Goal: Task Accomplishment & Management: Use online tool/utility

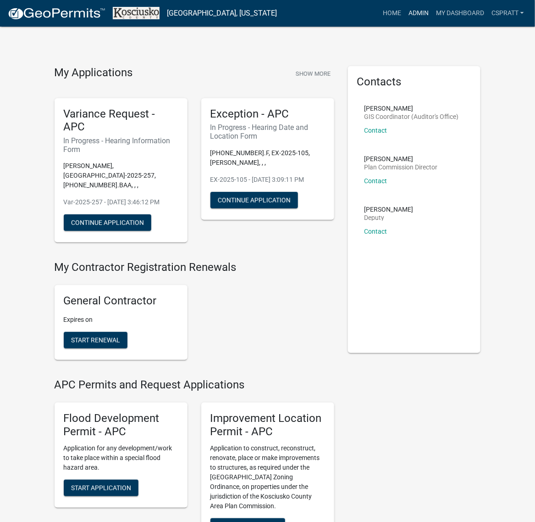
click at [405, 17] on link "Admin" at bounding box center [419, 13] width 28 height 17
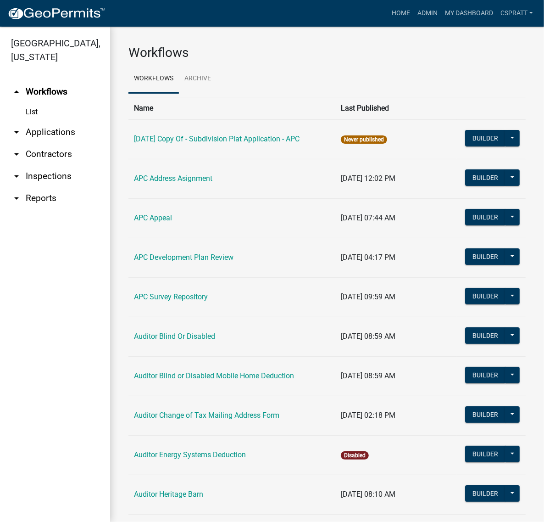
click at [67, 143] on link "arrow_drop_down Applications" at bounding box center [55, 132] width 110 height 22
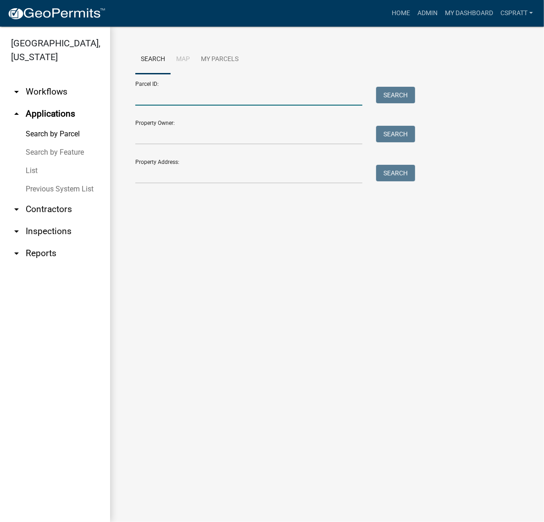
click at [147, 106] on input "Parcel ID:" at bounding box center [248, 96] width 227 height 19
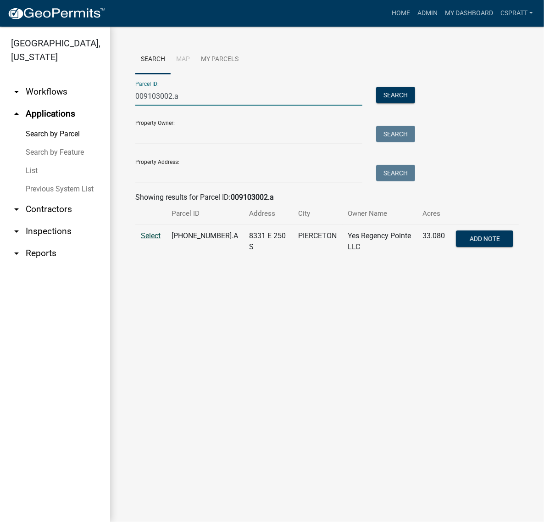
type input "009103002.a"
click at [148, 240] on span "Select" at bounding box center [151, 235] width 20 height 9
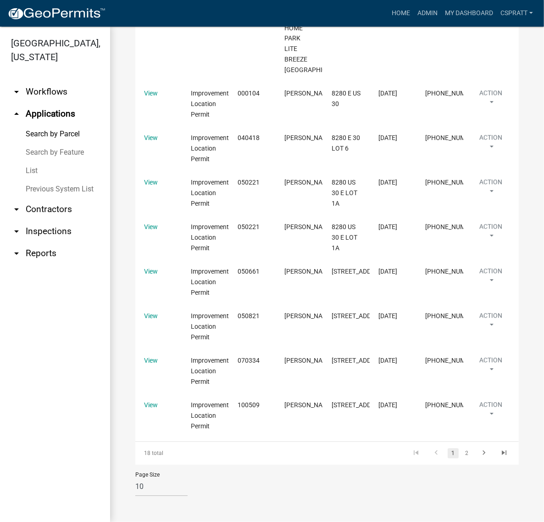
scroll to position [1548, 0]
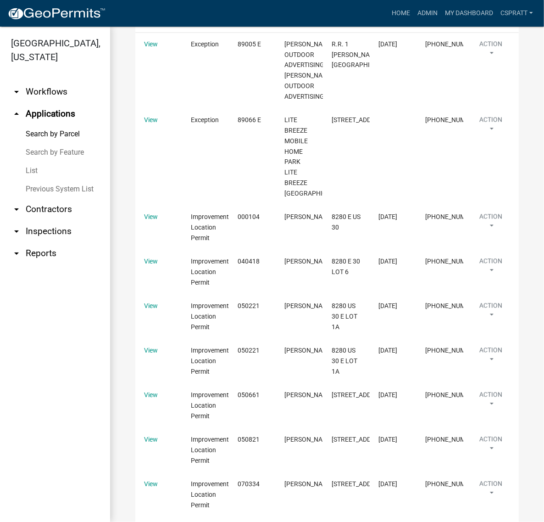
scroll to position [1313, 0]
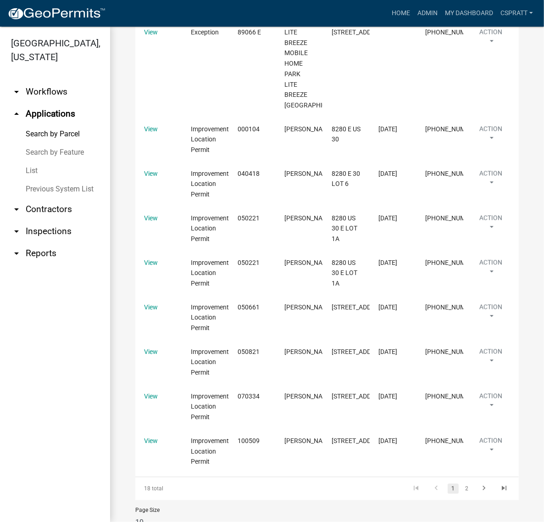
scroll to position [1339, 0]
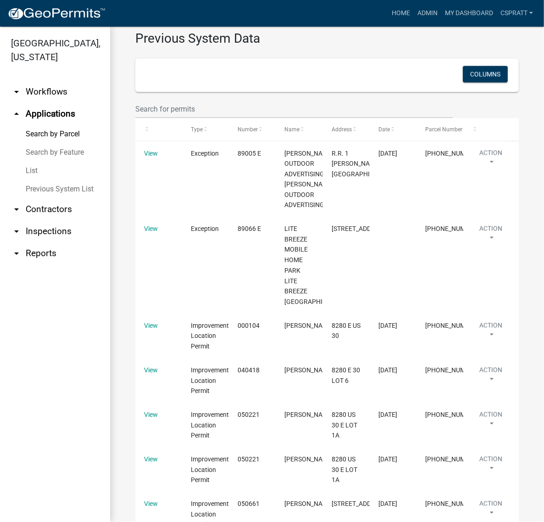
scroll to position [950, 0]
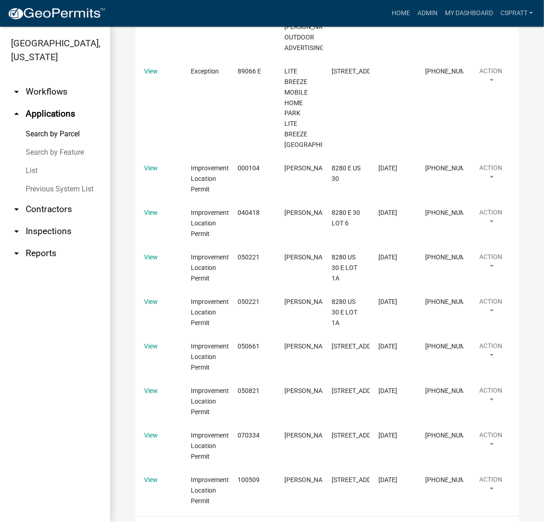
scroll to position [1435, 0]
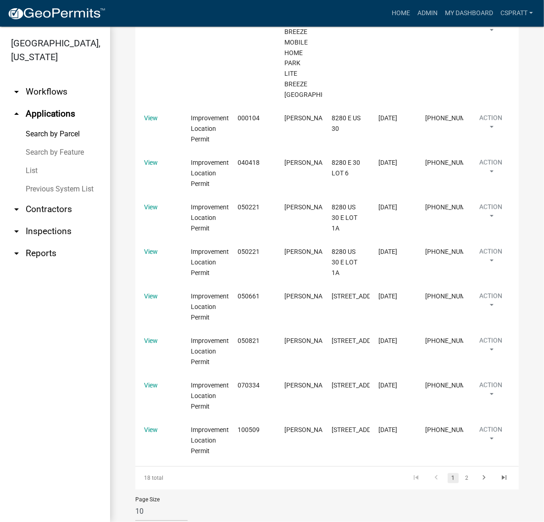
scroll to position [1393, 0]
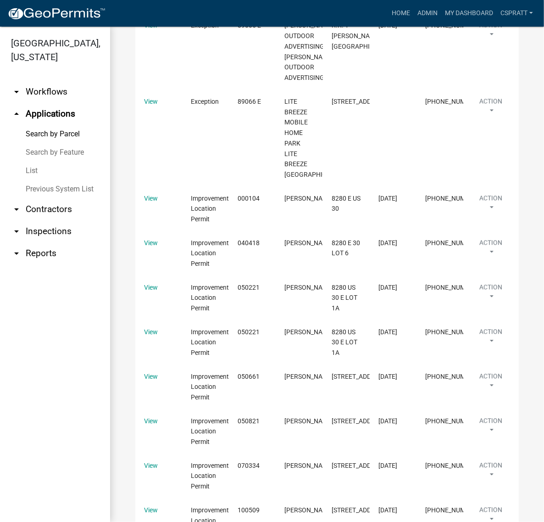
scroll to position [1304, 0]
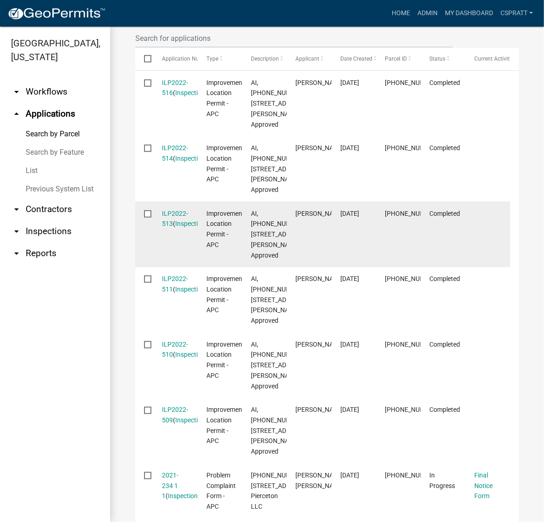
scroll to position [17, 0]
